Goal: Navigation & Orientation: Find specific page/section

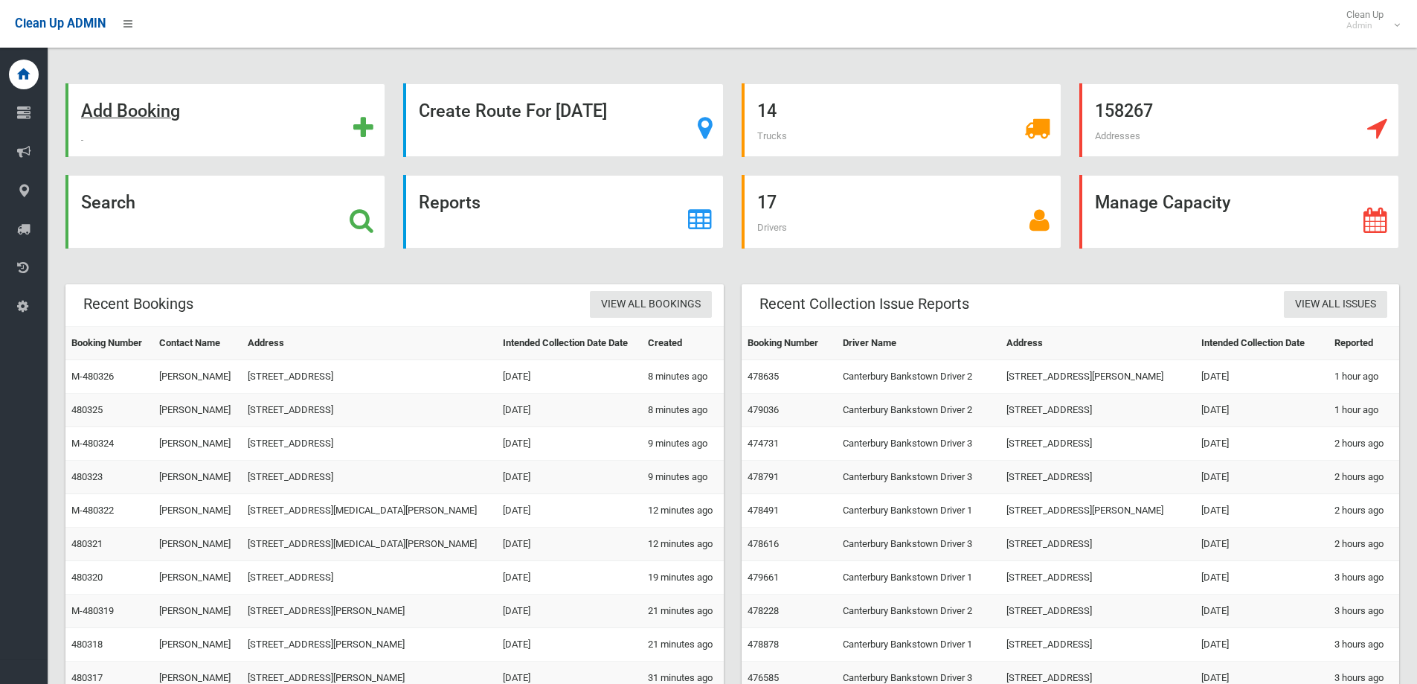
click at [164, 115] on strong "Add Booking" at bounding box center [130, 110] width 99 height 21
click at [112, 206] on strong "Search" at bounding box center [108, 202] width 54 height 21
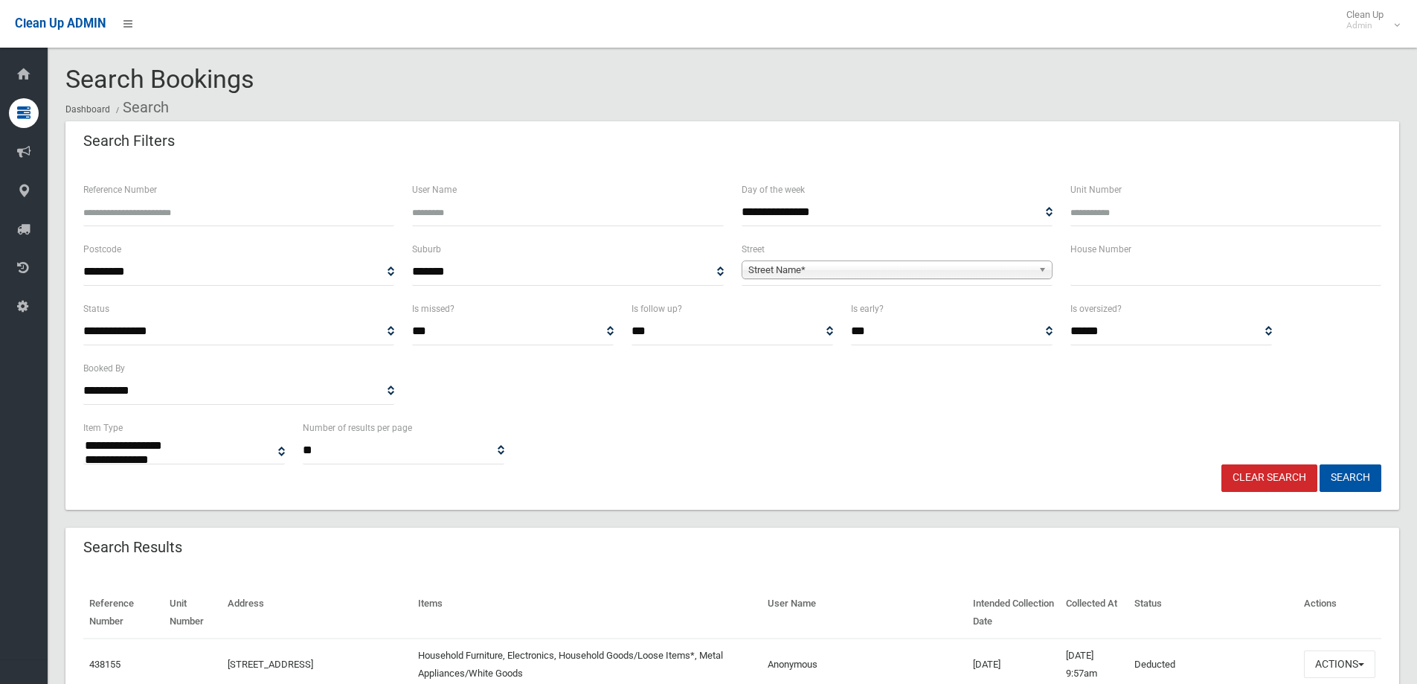
select select
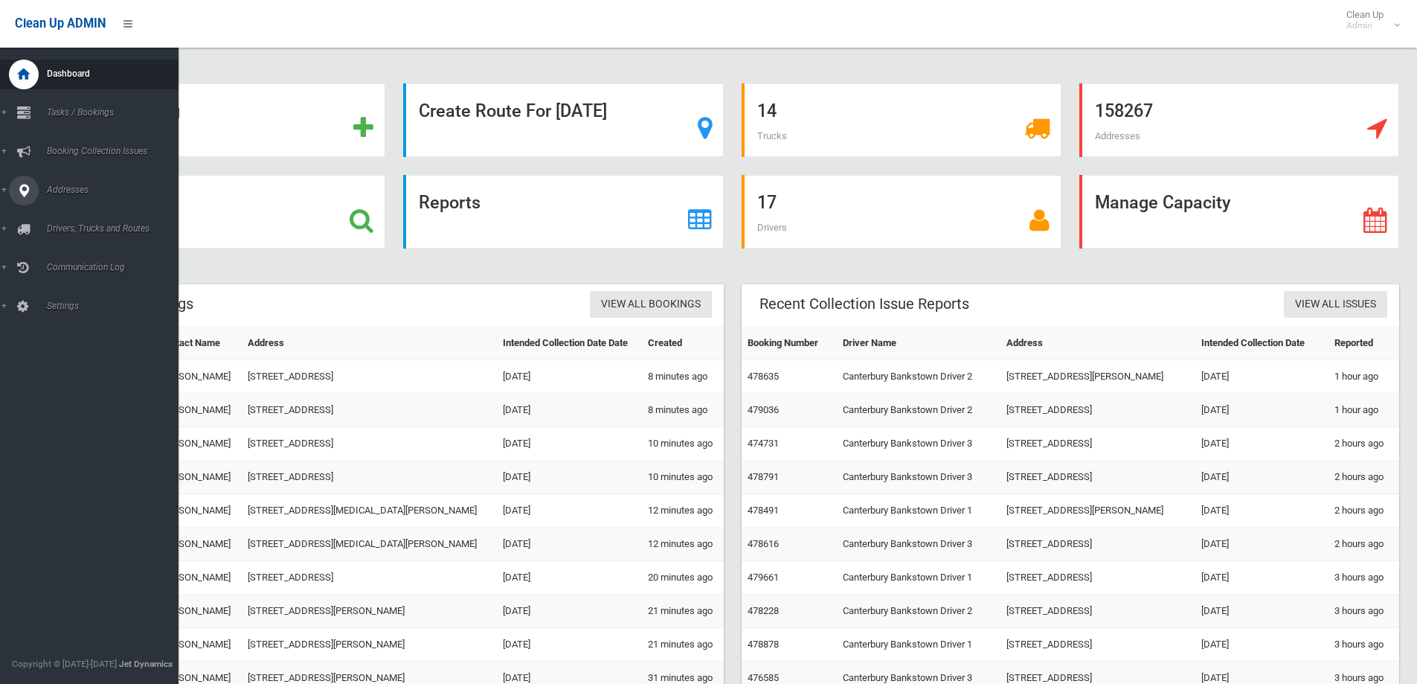
click at [62, 190] on span "Addresses" at bounding box center [115, 189] width 147 height 10
click at [76, 215] on span "All Addresses" at bounding box center [109, 216] width 135 height 10
